Goal: Information Seeking & Learning: Learn about a topic

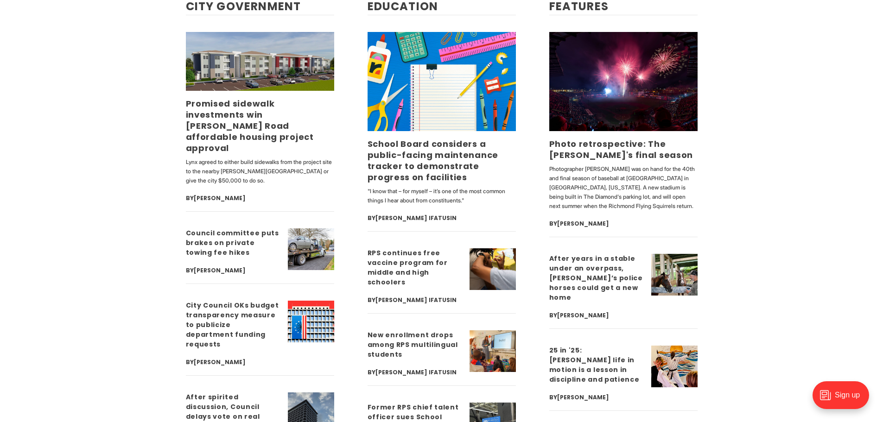
scroll to position [2364, 0]
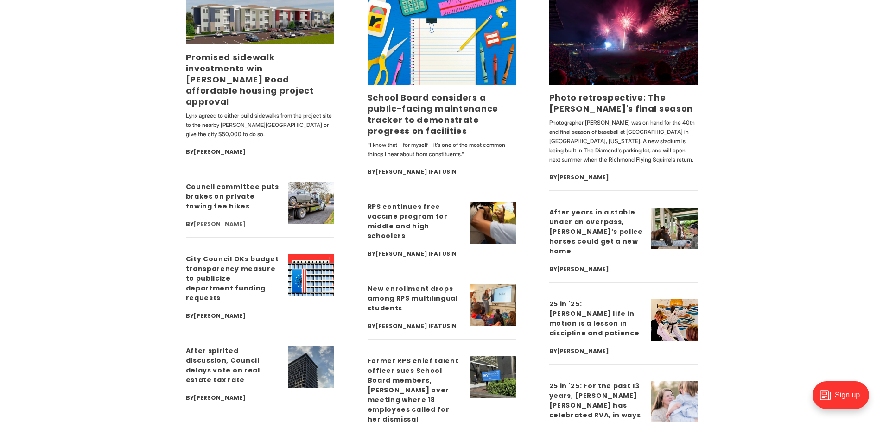
click at [206, 220] on link "[PERSON_NAME]" at bounding box center [220, 224] width 52 height 8
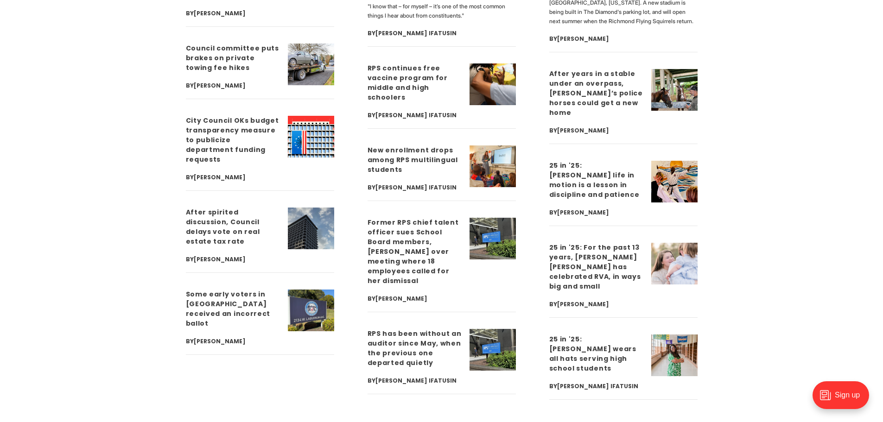
scroll to position [2596, 0]
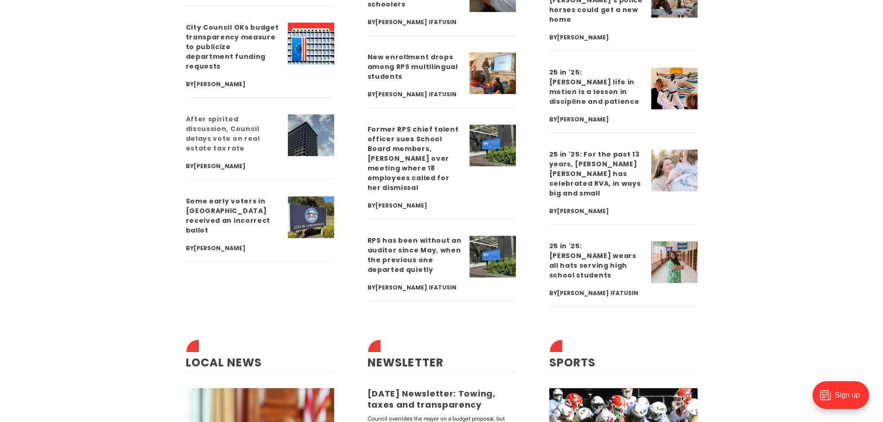
click at [241, 115] on link "After spirited discussion, Council delays vote on real estate tax rate" at bounding box center [223, 134] width 74 height 38
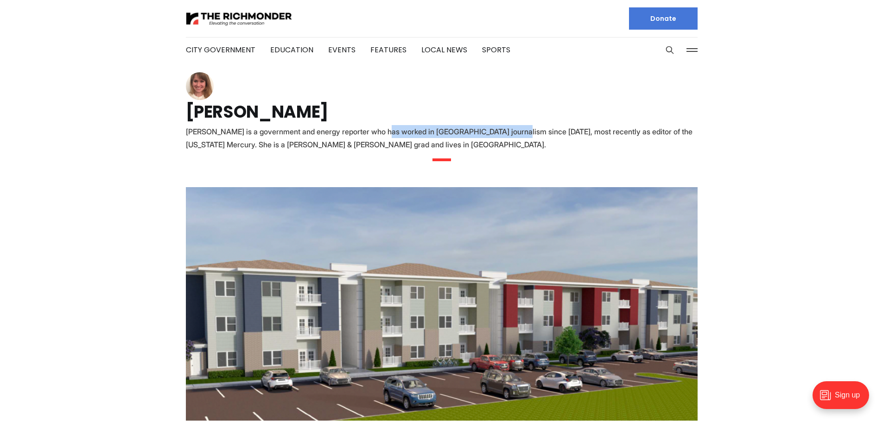
drag, startPoint x: 379, startPoint y: 129, endPoint x: 503, endPoint y: 130, distance: 124.2
click at [503, 130] on div "Sarah is a government and energy reporter who has worked in Richmond journalism…" at bounding box center [442, 138] width 512 height 26
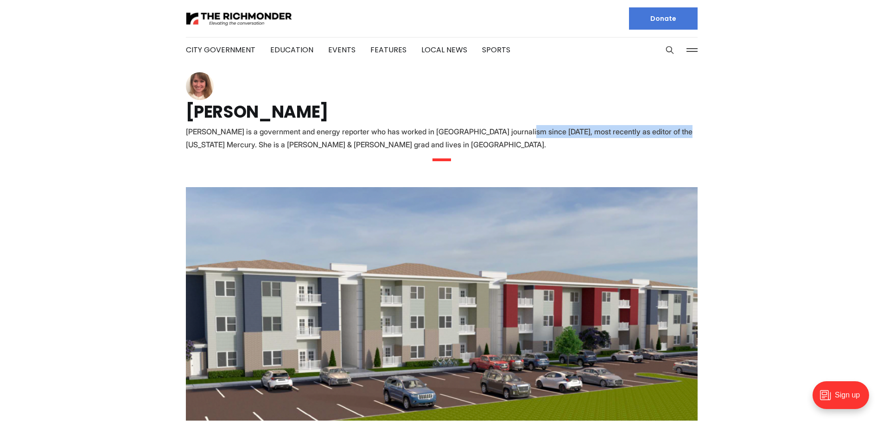
drag, startPoint x: 517, startPoint y: 130, endPoint x: 661, endPoint y: 130, distance: 143.7
click at [661, 130] on div "Sarah is a government and energy reporter who has worked in Richmond journalism…" at bounding box center [442, 138] width 512 height 26
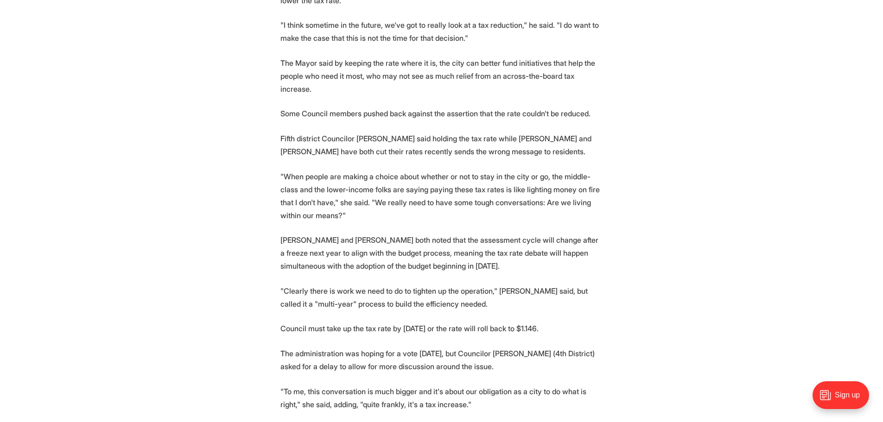
scroll to position [695, 0]
